Goal: Information Seeking & Learning: Understand process/instructions

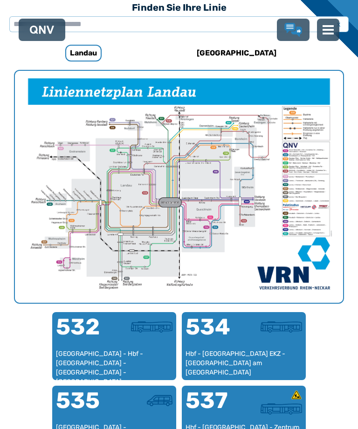
click at [102, 344] on div "532" at bounding box center [85, 333] width 58 height 34
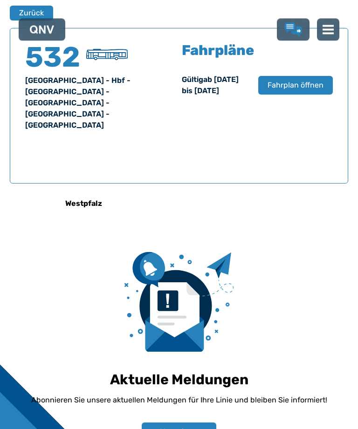
scroll to position [597, 0]
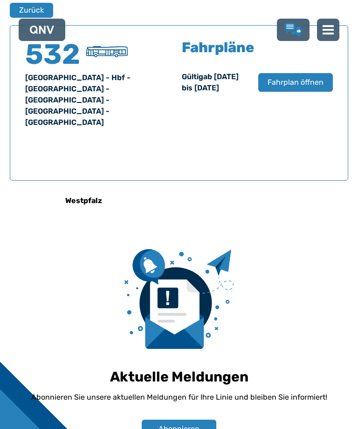
click at [277, 88] on span "Fahrplan öffnen" at bounding box center [296, 82] width 56 height 11
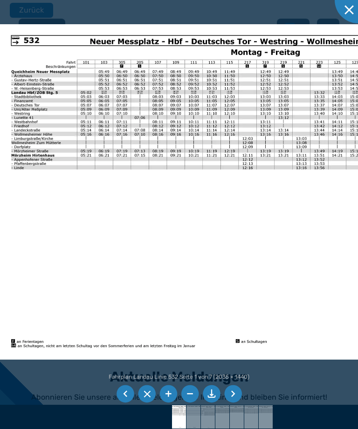
click at [123, 392] on li at bounding box center [126, 394] width 18 height 18
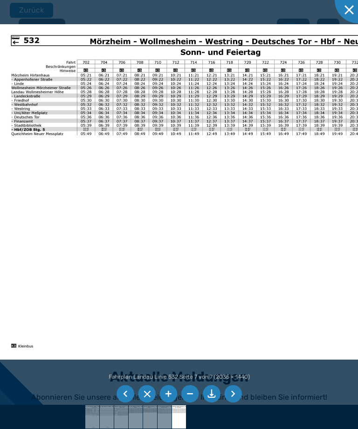
click at [122, 394] on li at bounding box center [126, 394] width 18 height 18
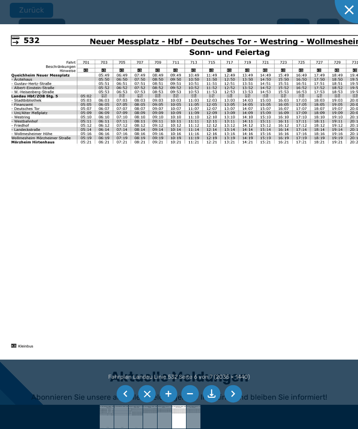
click at [123, 393] on li at bounding box center [126, 394] width 18 height 18
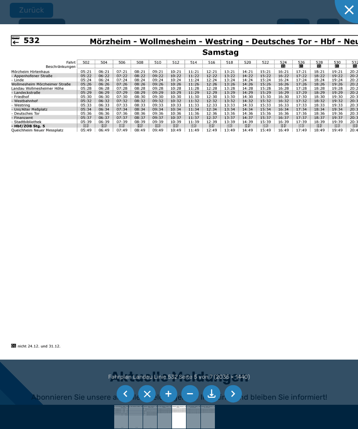
click at [124, 392] on li at bounding box center [126, 394] width 18 height 18
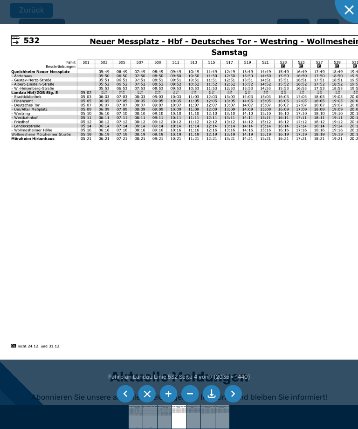
click at [117, 395] on li at bounding box center [126, 394] width 18 height 18
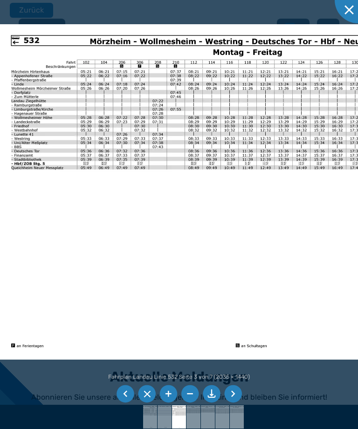
click at [126, 392] on li at bounding box center [126, 394] width 18 height 18
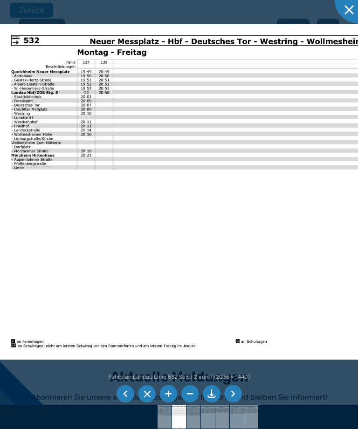
click at [133, 392] on li at bounding box center [126, 394] width 18 height 18
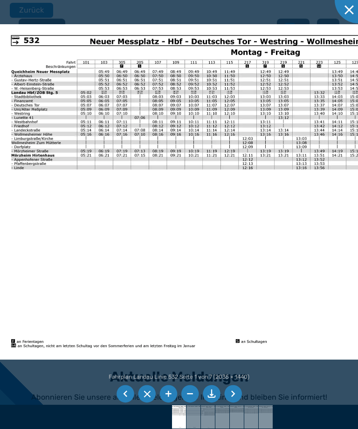
click at [124, 392] on li at bounding box center [126, 394] width 18 height 18
